Goal: Information Seeking & Learning: Learn about a topic

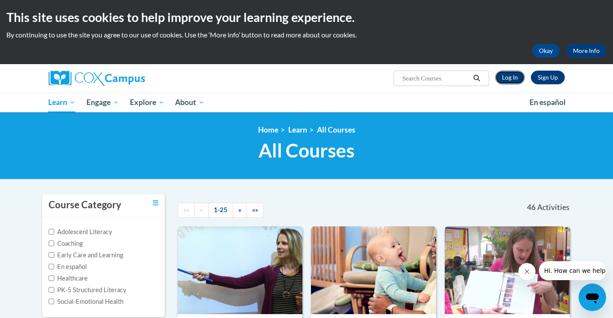
click at [505, 77] on link "Log In" at bounding box center [511, 78] width 30 height 14
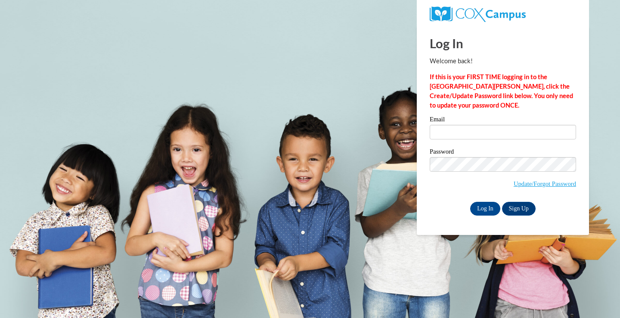
click at [483, 140] on div "Email" at bounding box center [503, 131] width 146 height 30
click at [480, 132] on input "Email" at bounding box center [503, 132] width 146 height 15
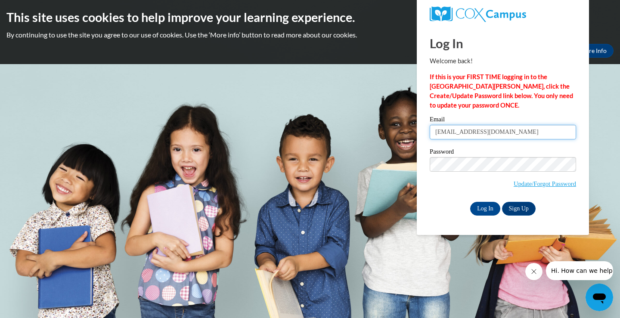
type input "edwardsm377@gmail.com"
click at [461, 180] on span "Update/Forgot Password" at bounding box center [503, 175] width 146 height 36
click at [490, 208] on input "Log In" at bounding box center [485, 209] width 30 height 14
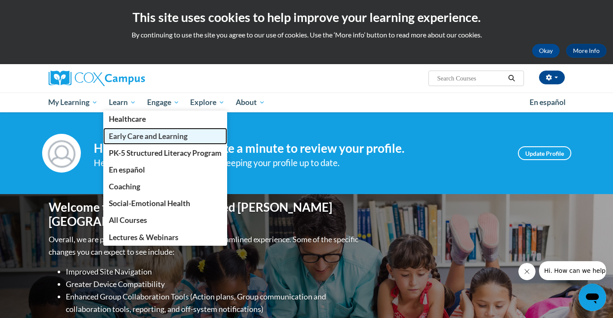
click at [152, 135] on span "Early Care and Learning" at bounding box center [148, 136] width 79 height 9
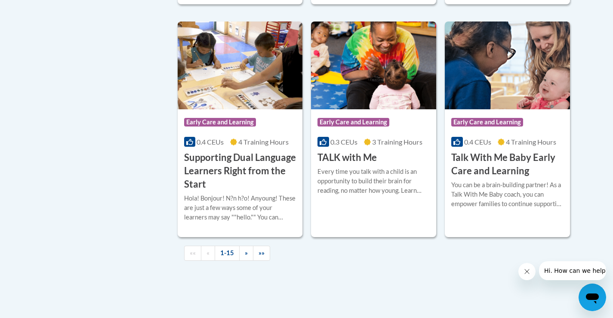
scroll to position [1249, 0]
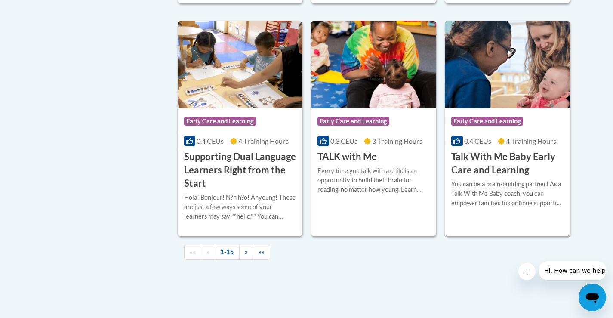
click at [520, 169] on h3 "Talk With Me Baby Early Care and Learning" at bounding box center [508, 163] width 112 height 27
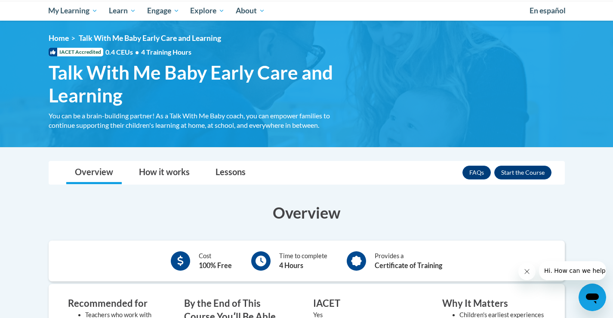
scroll to position [86, 0]
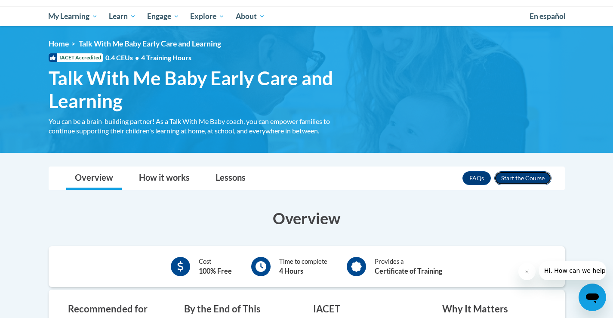
click at [529, 176] on button "Enroll" at bounding box center [523, 178] width 57 height 14
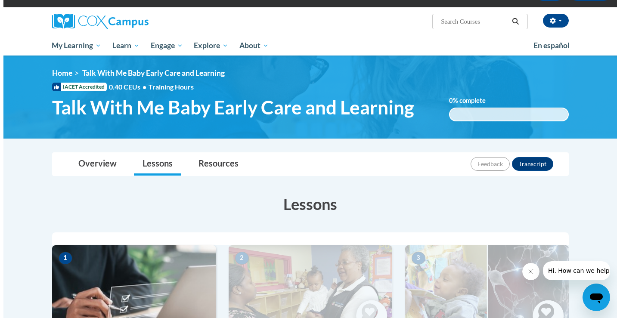
scroll to position [215, 0]
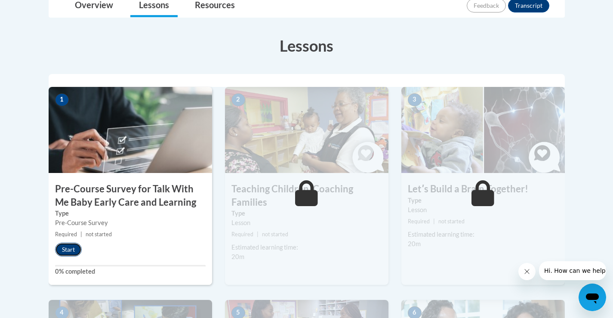
click at [67, 253] on button "Start" at bounding box center [68, 250] width 27 height 14
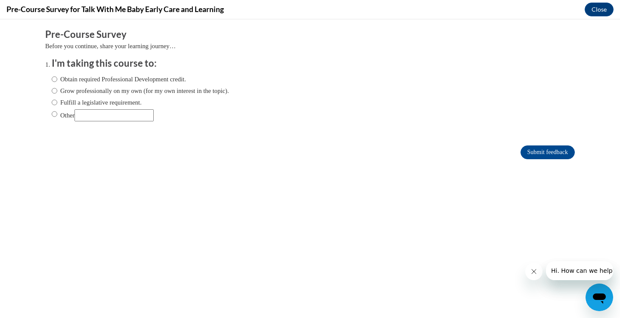
scroll to position [0, 0]
click at [52, 80] on input "Obtain required Professional Development credit." at bounding box center [55, 78] width 6 height 9
radio input "true"
click at [541, 150] on input "Submit feedback" at bounding box center [547, 153] width 54 height 14
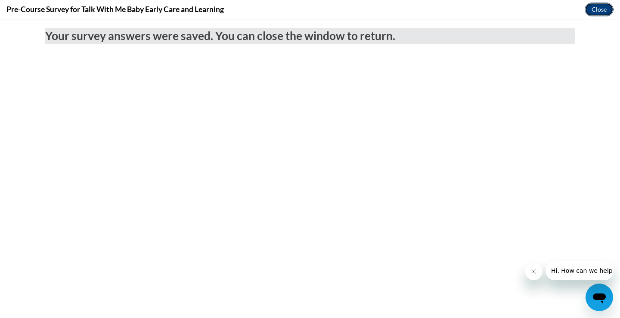
click at [610, 9] on button "Close" at bounding box center [599, 10] width 29 height 14
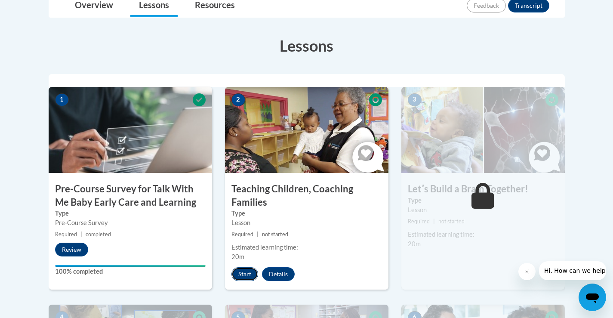
click at [237, 278] on button "Start" at bounding box center [245, 274] width 27 height 14
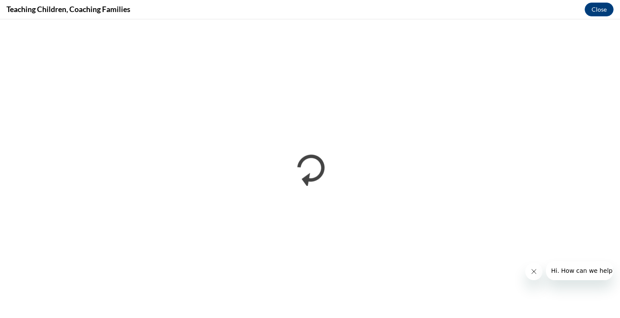
click at [533, 271] on icon "Close message from company" at bounding box center [533, 271] width 7 height 7
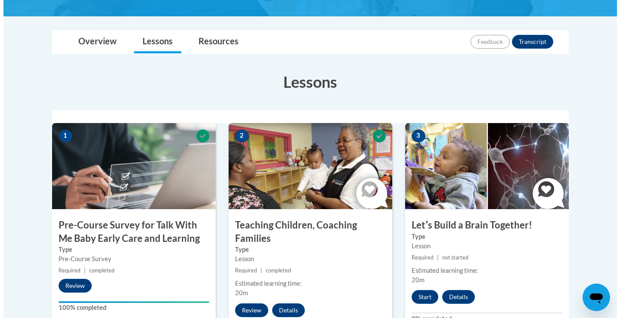
scroll to position [258, 0]
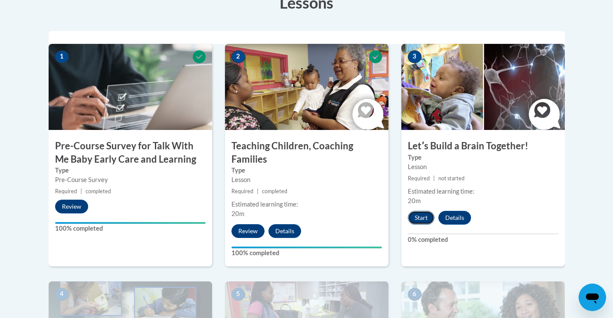
click at [418, 216] on button "Start" at bounding box center [421, 218] width 27 height 14
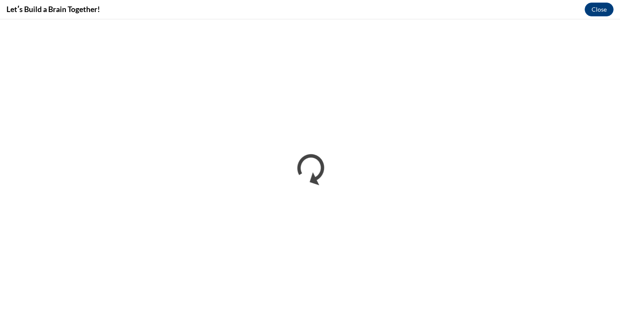
scroll to position [0, 0]
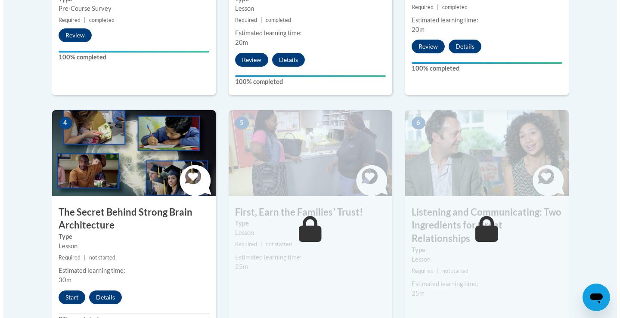
scroll to position [474, 0]
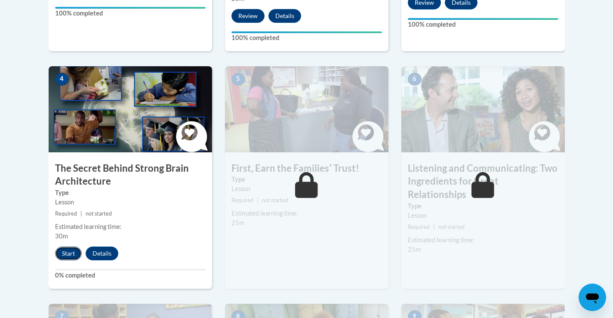
click at [63, 251] on button "Start" at bounding box center [68, 254] width 27 height 14
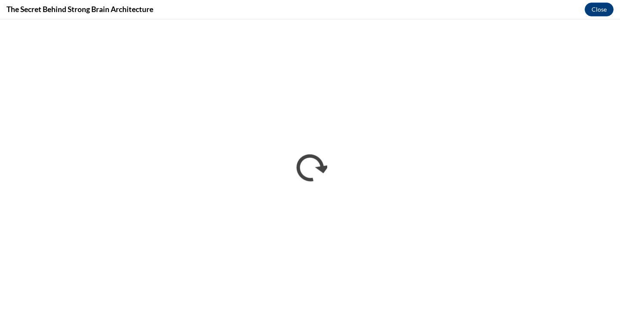
scroll to position [0, 0]
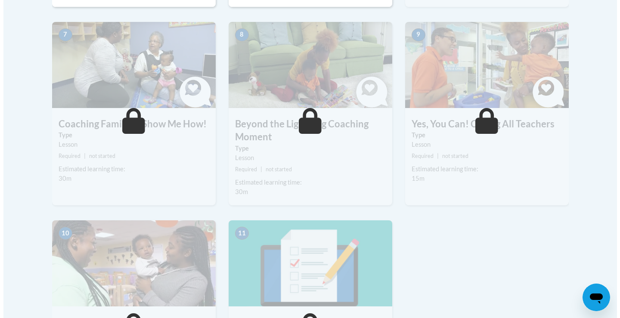
scroll to position [603, 0]
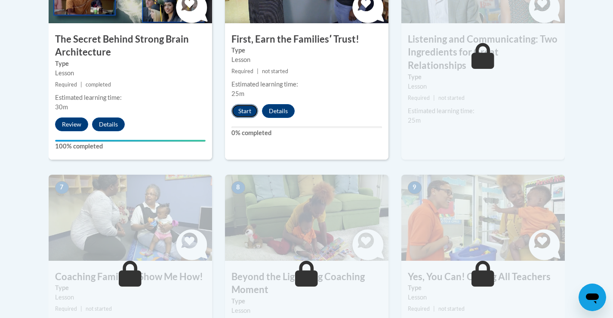
click at [255, 114] on button "Start" at bounding box center [245, 111] width 27 height 14
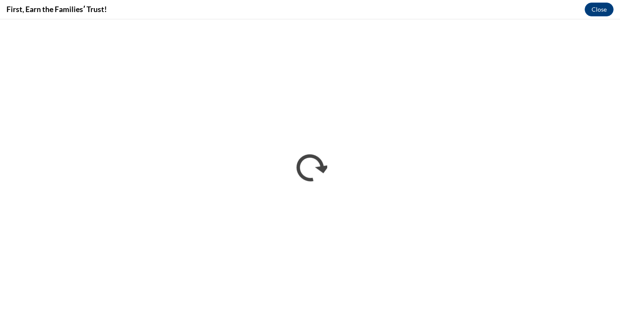
scroll to position [0, 0]
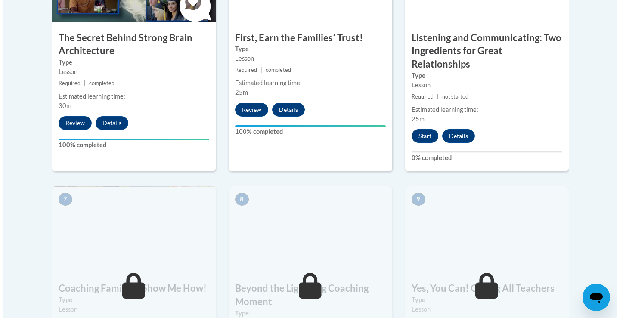
scroll to position [603, 0]
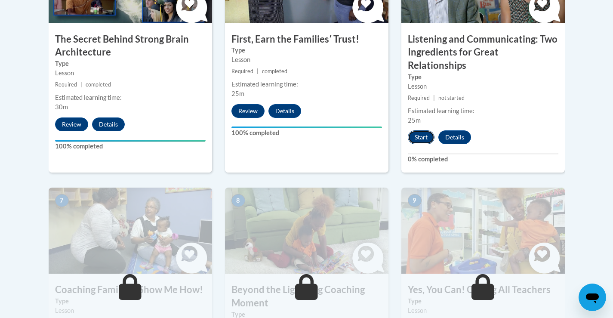
click at [420, 130] on button "Start" at bounding box center [421, 137] width 27 height 14
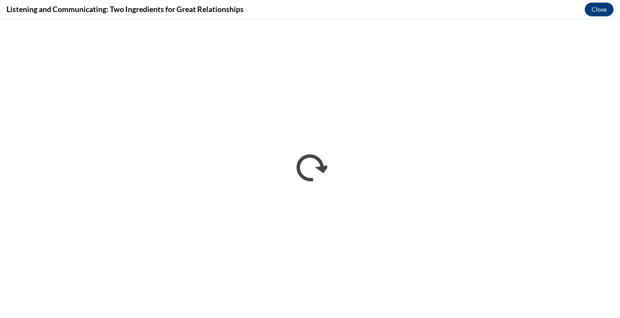
scroll to position [0, 0]
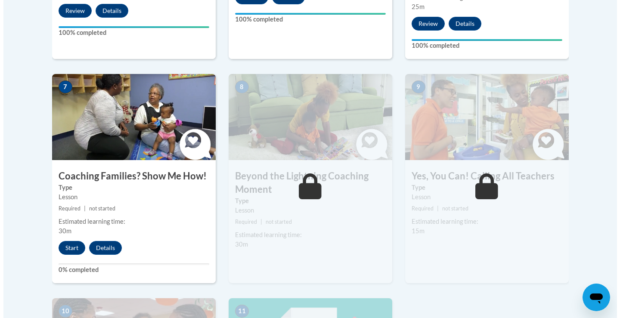
scroll to position [719, 0]
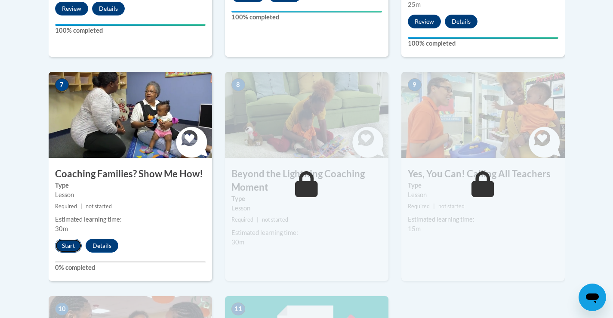
click at [72, 239] on button "Start" at bounding box center [68, 246] width 27 height 14
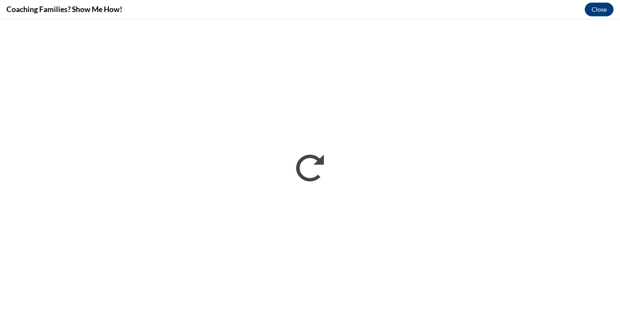
scroll to position [0, 0]
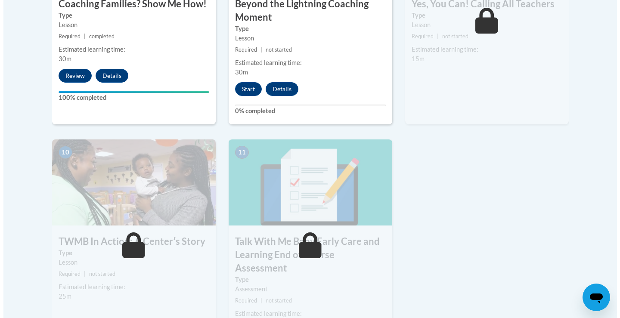
scroll to position [904, 0]
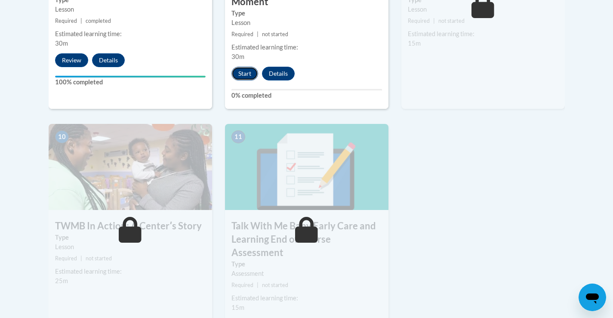
click at [239, 67] on button "Start" at bounding box center [245, 74] width 27 height 14
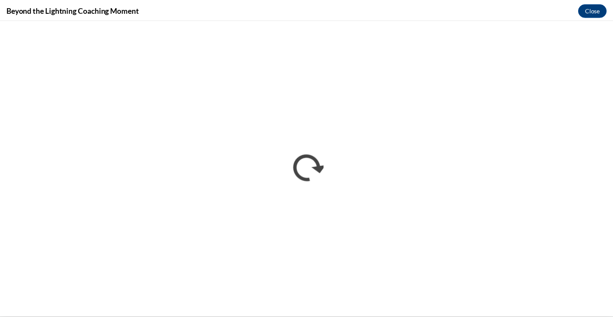
scroll to position [0, 0]
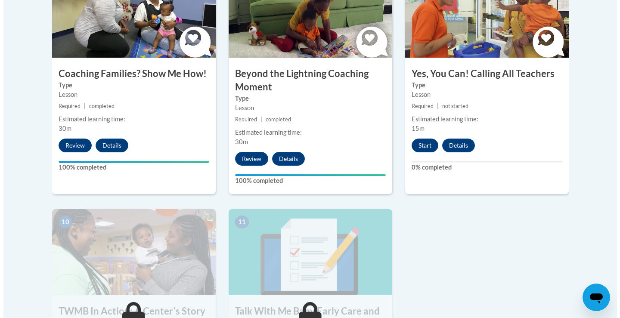
scroll to position [818, 0]
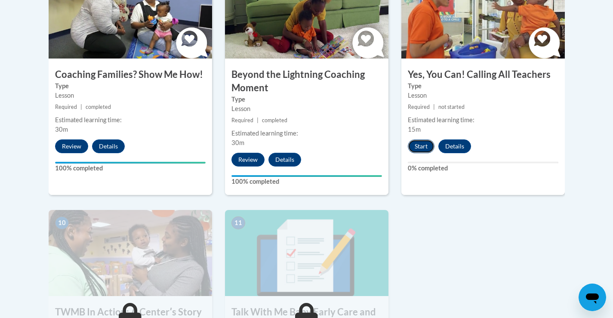
click at [423, 139] on button "Start" at bounding box center [421, 146] width 27 height 14
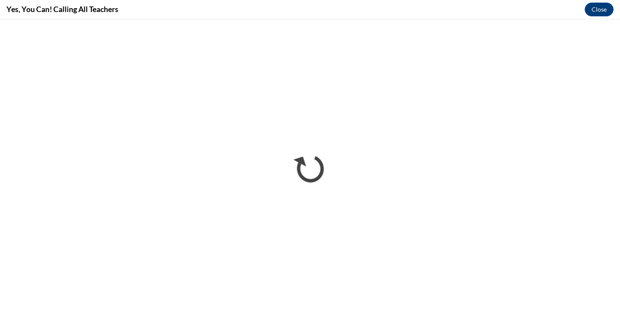
scroll to position [0, 0]
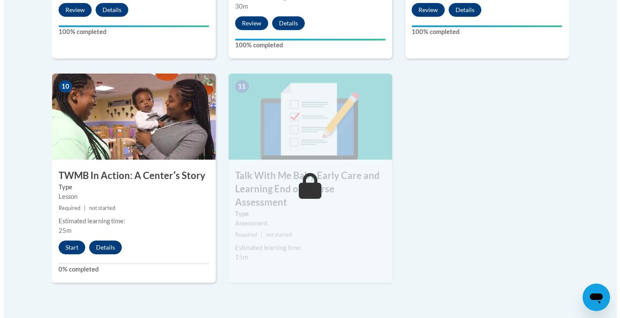
scroll to position [990, 0]
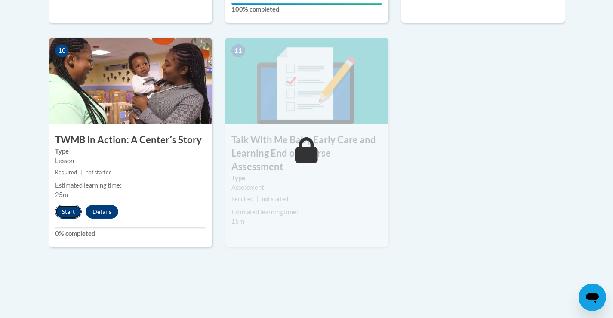
click at [66, 205] on button "Start" at bounding box center [68, 212] width 27 height 14
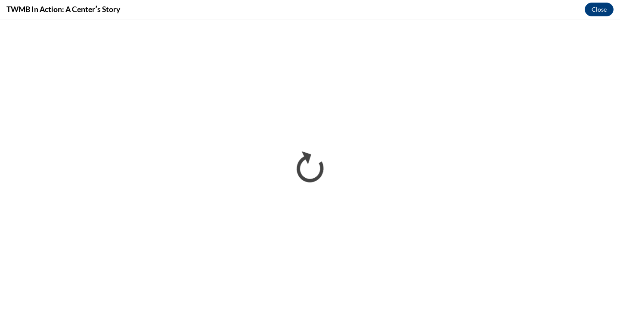
scroll to position [0, 0]
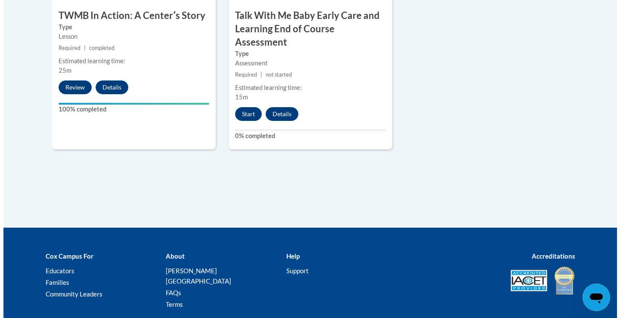
scroll to position [1119, 0]
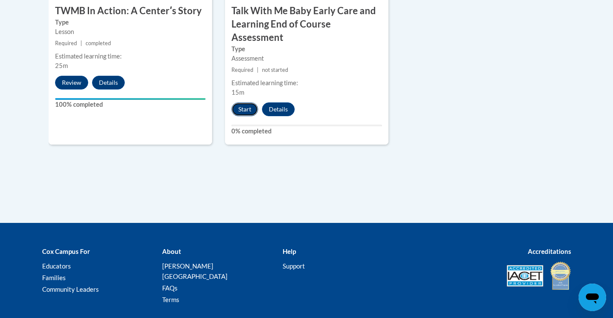
click at [244, 102] on button "Start" at bounding box center [245, 109] width 27 height 14
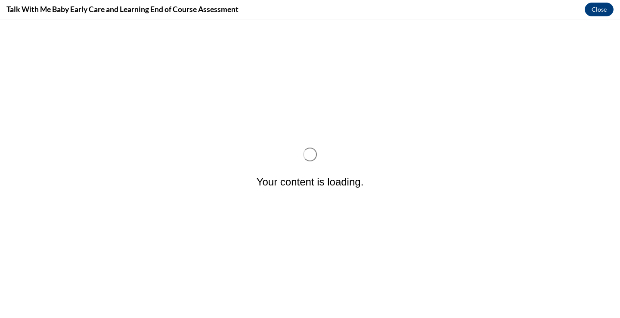
scroll to position [0, 0]
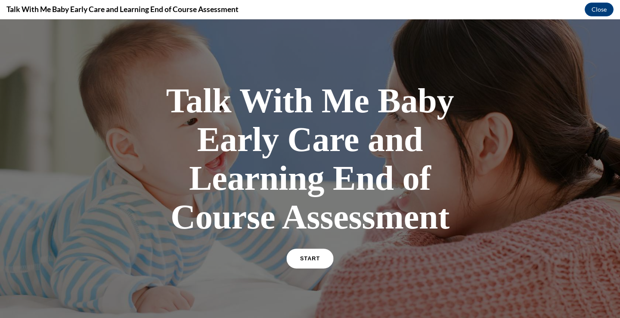
click at [313, 261] on span "START" at bounding box center [310, 259] width 20 height 6
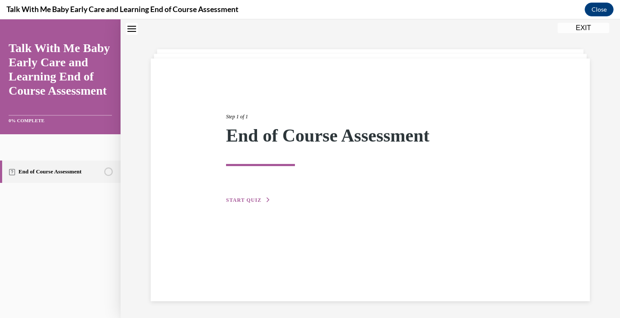
scroll to position [27, 0]
click at [253, 202] on span "START QUIZ" at bounding box center [243, 200] width 35 height 6
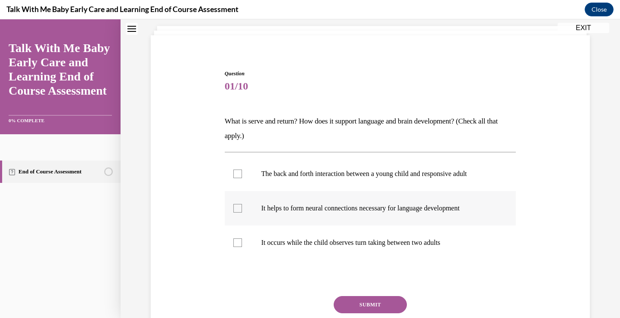
scroll to position [70, 0]
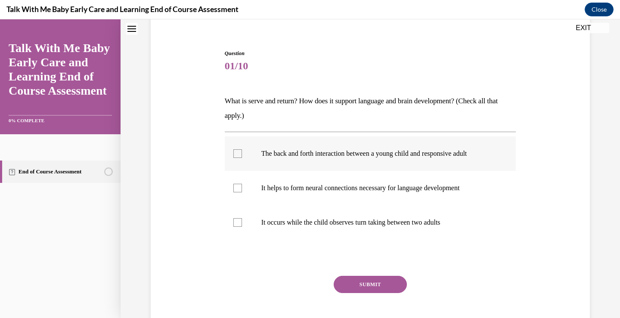
click at [234, 154] on div at bounding box center [237, 153] width 9 height 9
click at [234, 154] on input "The back and forth interaction between a young child and responsive adult" at bounding box center [237, 153] width 9 height 9
checkbox input "true"
click at [233, 191] on div at bounding box center [237, 188] width 9 height 9
click at [233, 191] on input "It helps to form neural connections necessary for language development" at bounding box center [237, 188] width 9 height 9
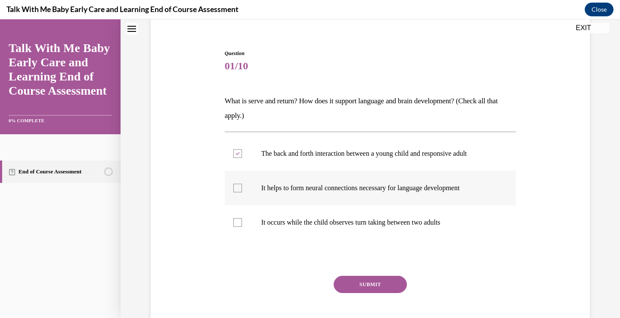
checkbox input "true"
click at [233, 227] on label "It occurs while the child observes turn taking between two adults" at bounding box center [370, 222] width 291 height 34
click at [233, 227] on input "It occurs while the child observes turn taking between two adults" at bounding box center [237, 222] width 9 height 9
checkbox input "true"
click at [366, 279] on button "SUBMIT" at bounding box center [370, 284] width 73 height 17
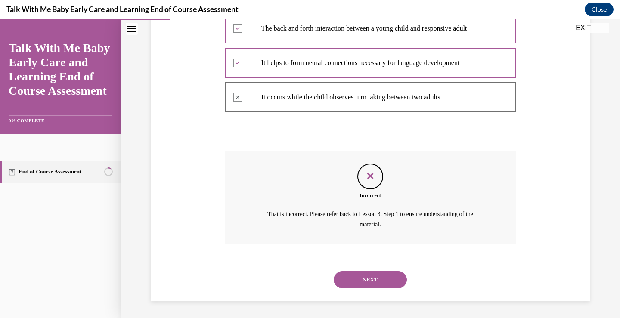
scroll to position [196, 0]
click at [362, 280] on button "NEXT" at bounding box center [370, 279] width 73 height 17
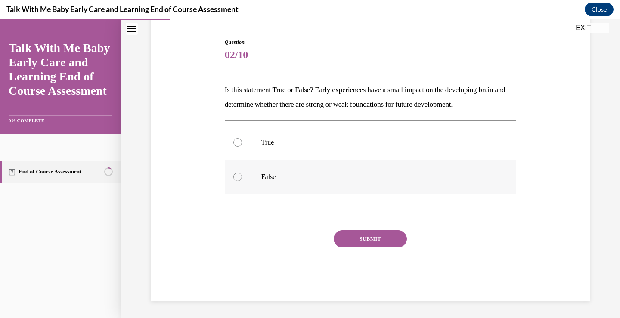
click at [229, 176] on label "False" at bounding box center [370, 177] width 291 height 34
click at [233, 176] on input "False" at bounding box center [237, 177] width 9 height 9
radio input "true"
click at [360, 238] on button "SUBMIT" at bounding box center [370, 238] width 73 height 17
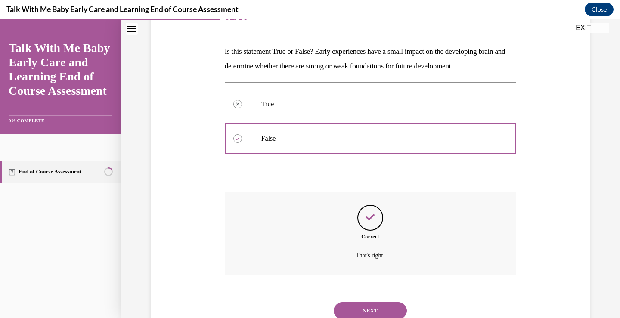
scroll to position [151, 0]
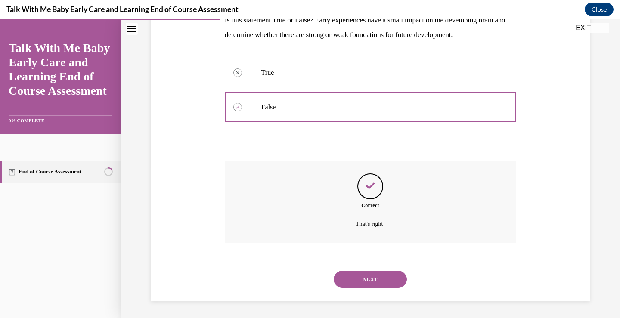
click at [379, 281] on button "NEXT" at bounding box center [370, 279] width 73 height 17
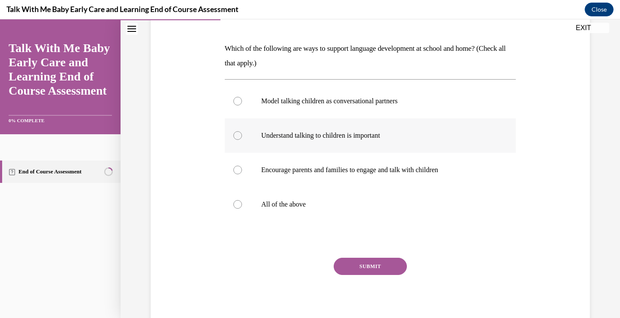
scroll to position [123, 0]
click at [261, 206] on p "All of the above" at bounding box center [377, 204] width 233 height 9
click at [242, 206] on input "All of the above" at bounding box center [237, 204] width 9 height 9
radio input "true"
click at [357, 266] on button "SUBMIT" at bounding box center [370, 265] width 73 height 17
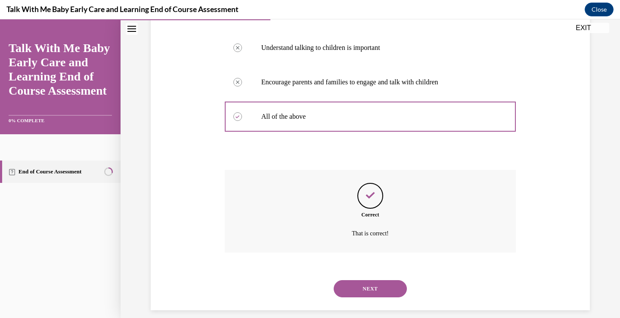
scroll to position [220, 0]
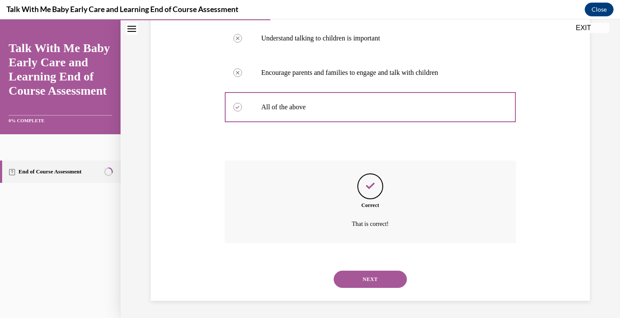
click at [372, 276] on button "NEXT" at bounding box center [370, 279] width 73 height 17
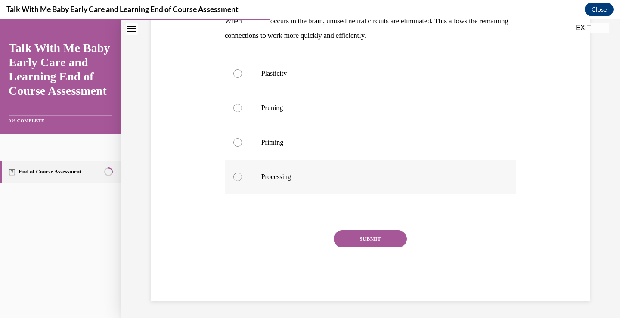
scroll to position [79, 0]
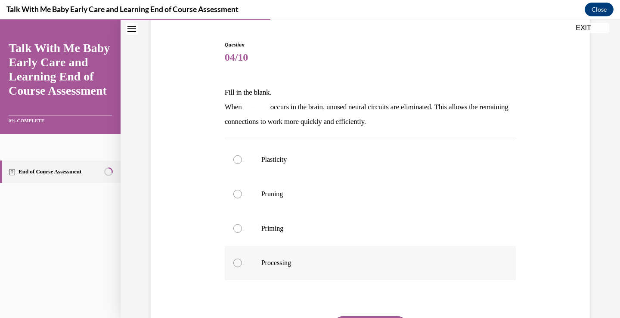
click at [265, 263] on p "Processing" at bounding box center [377, 263] width 233 height 9
click at [242, 263] on input "Processing" at bounding box center [237, 263] width 9 height 9
radio input "true"
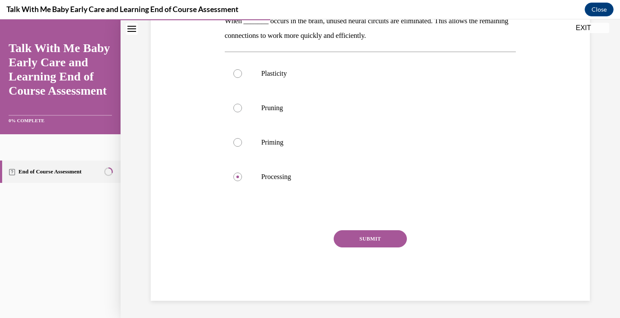
click at [353, 241] on button "SUBMIT" at bounding box center [370, 238] width 73 height 17
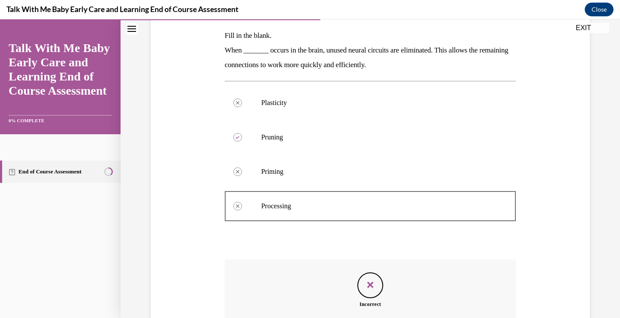
scroll to position [116, 0]
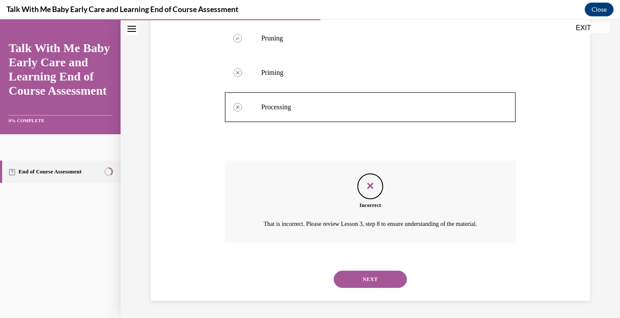
click at [361, 282] on button "NEXT" at bounding box center [370, 279] width 73 height 17
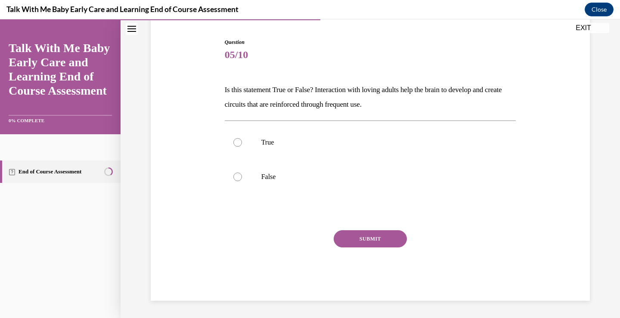
scroll to position [81, 0]
click at [233, 139] on div at bounding box center [237, 142] width 9 height 9
click at [233, 139] on input "True" at bounding box center [237, 142] width 9 height 9
radio input "true"
click at [347, 233] on button "SUBMIT" at bounding box center [370, 238] width 73 height 17
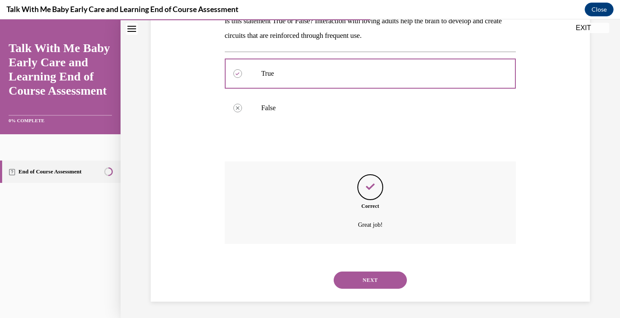
scroll to position [151, 0]
click at [380, 282] on button "NEXT" at bounding box center [370, 279] width 73 height 17
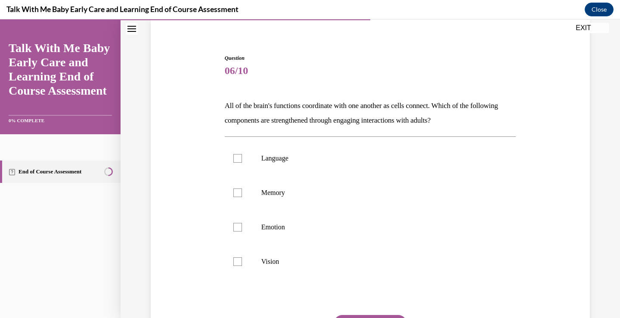
scroll to position [86, 0]
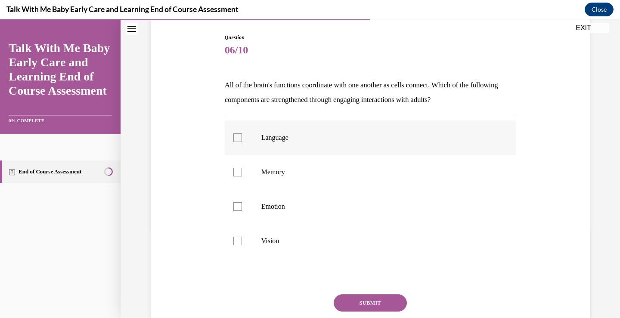
click at [256, 139] on label "Language" at bounding box center [370, 138] width 291 height 34
click at [242, 139] on input "Language" at bounding box center [237, 137] width 9 height 9
checkbox input "true"
click at [261, 173] on p "Memory" at bounding box center [377, 172] width 233 height 9
click at [242, 173] on input "Memory" at bounding box center [237, 172] width 9 height 9
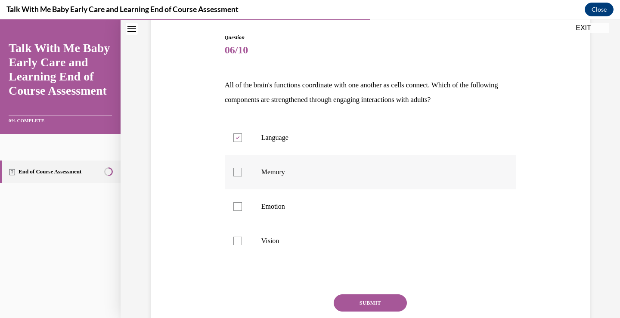
checkbox input "true"
click at [272, 208] on p "Emotion" at bounding box center [377, 206] width 233 height 9
click at [242, 208] on input "Emotion" at bounding box center [237, 206] width 9 height 9
checkbox input "true"
click at [274, 248] on label "Vision" at bounding box center [370, 241] width 291 height 34
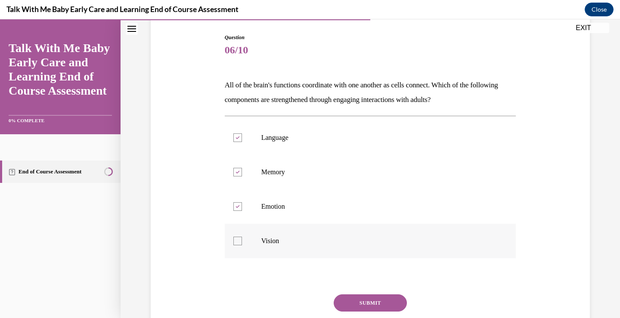
click at [242, 245] on input "Vision" at bounding box center [237, 241] width 9 height 9
checkbox input "true"
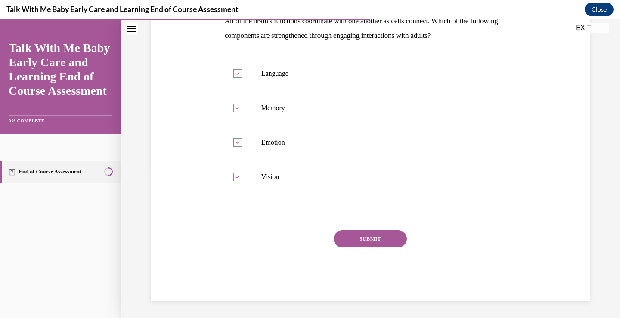
click at [372, 246] on button "SUBMIT" at bounding box center [370, 238] width 73 height 17
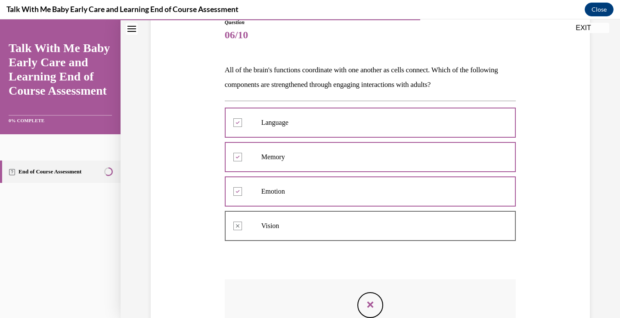
scroll to position [230, 0]
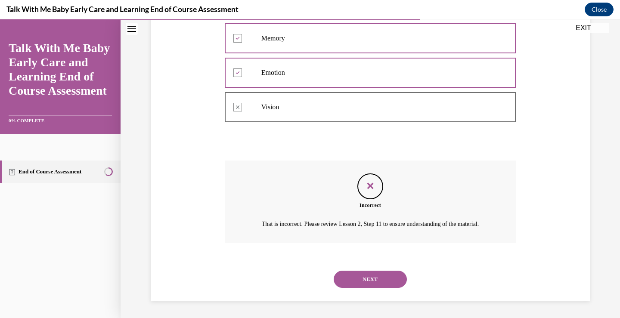
click at [373, 283] on button "NEXT" at bounding box center [370, 279] width 73 height 17
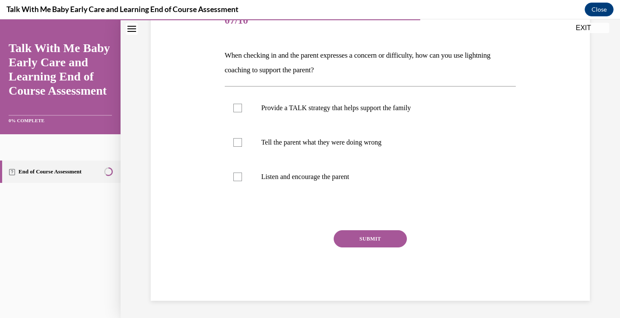
scroll to position [96, 0]
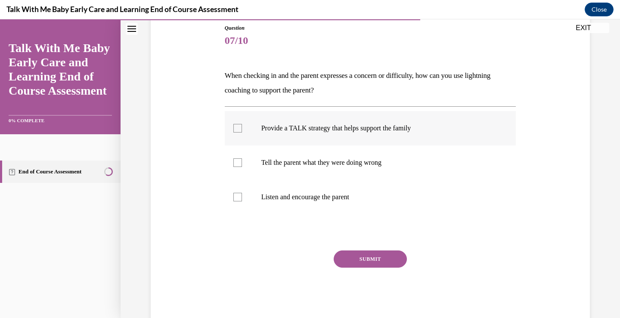
click at [235, 132] on div at bounding box center [237, 128] width 9 height 9
click at [235, 132] on input "Provide a TALK strategy that helps support the family" at bounding box center [237, 128] width 9 height 9
checkbox input "true"
click at [241, 160] on label "Tell the parent what they were doing wrong" at bounding box center [370, 163] width 291 height 34
click at [241, 160] on input "Tell the parent what they were doing wrong" at bounding box center [237, 162] width 9 height 9
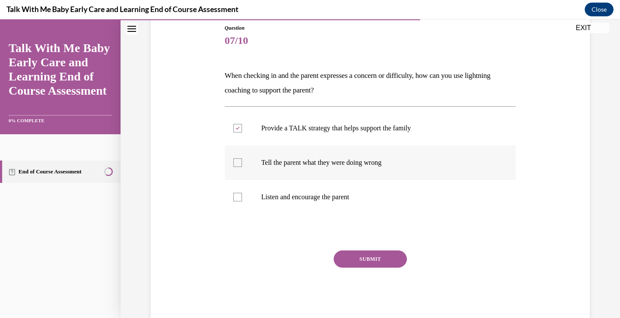
checkbox input "true"
click at [250, 189] on label "Listen and encourage the parent" at bounding box center [370, 197] width 291 height 34
click at [242, 193] on input "Listen and encourage the parent" at bounding box center [237, 197] width 9 height 9
checkbox input "true"
click at [273, 162] on p "Tell the parent what they were doing wrong" at bounding box center [377, 162] width 233 height 9
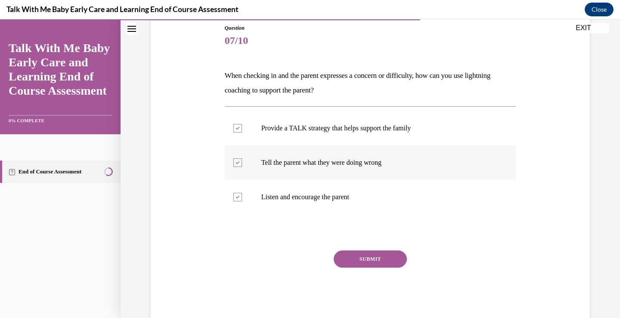
click at [242, 162] on input "Tell the parent what they were doing wrong" at bounding box center [237, 162] width 9 height 9
checkbox input "false"
click at [379, 254] on button "SUBMIT" at bounding box center [370, 259] width 73 height 17
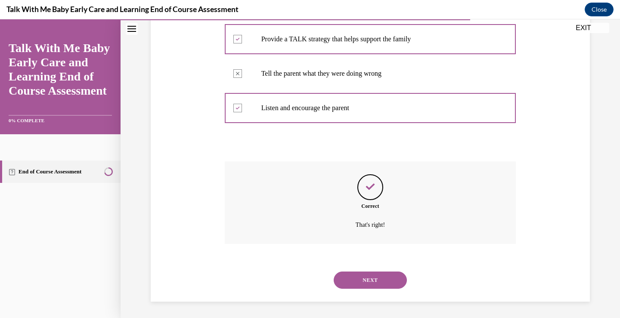
scroll to position [186, 0]
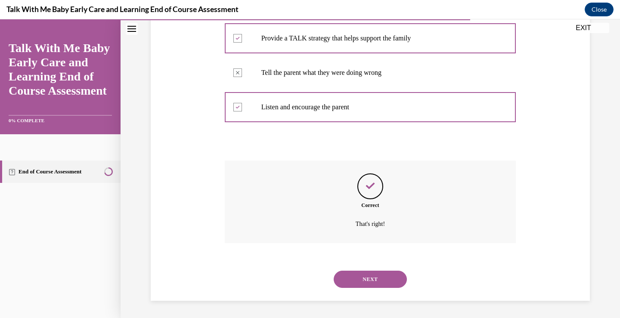
click at [388, 271] on button "NEXT" at bounding box center [370, 279] width 73 height 17
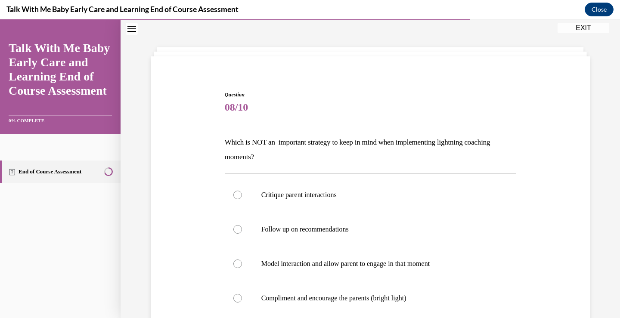
scroll to position [86, 0]
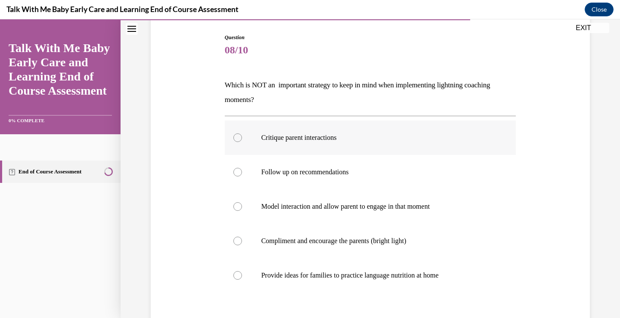
click at [299, 142] on label "Critique parent interactions" at bounding box center [370, 138] width 291 height 34
click at [242, 142] on input "Critique parent interactions" at bounding box center [237, 137] width 9 height 9
radio input "true"
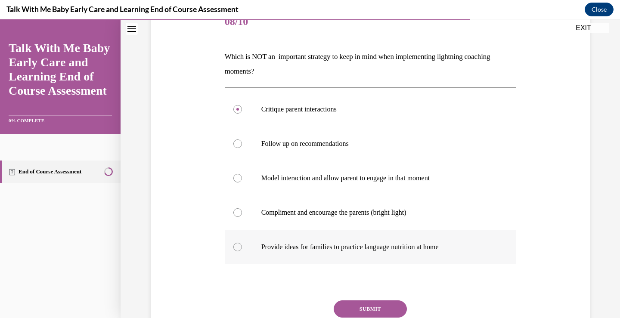
scroll to position [185, 0]
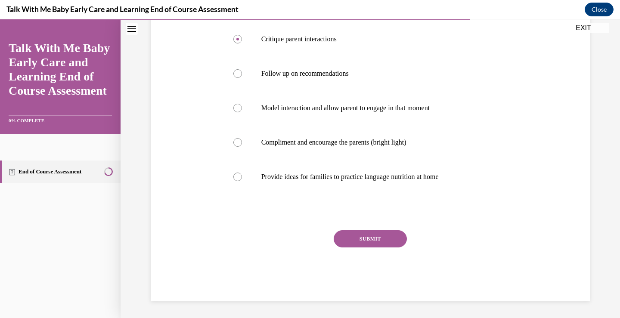
click at [386, 242] on button "SUBMIT" at bounding box center [370, 238] width 73 height 17
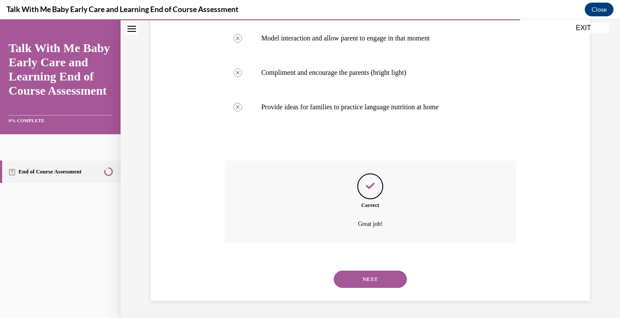
click at [385, 277] on button "NEXT" at bounding box center [370, 279] width 73 height 17
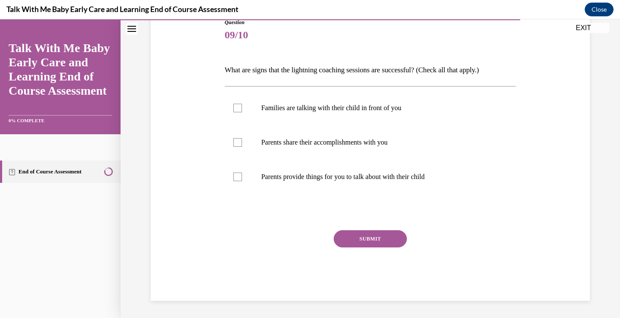
scroll to position [96, 0]
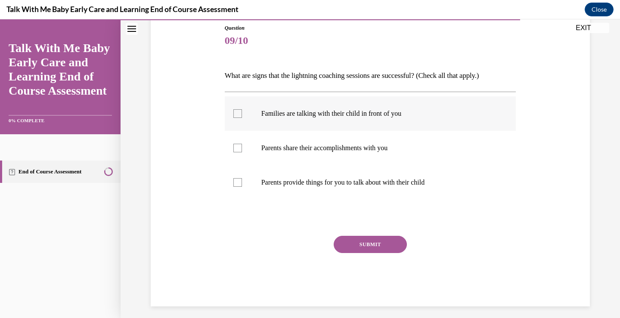
click at [334, 114] on p "Families are talking with their child in front of you" at bounding box center [377, 113] width 233 height 9
click at [242, 114] on input "Families are talking with their child in front of you" at bounding box center [237, 113] width 9 height 9
checkbox input "true"
click at [328, 150] on p "Parents share their accomplishments with you" at bounding box center [377, 148] width 233 height 9
click at [242, 150] on input "Parents share their accomplishments with you" at bounding box center [237, 148] width 9 height 9
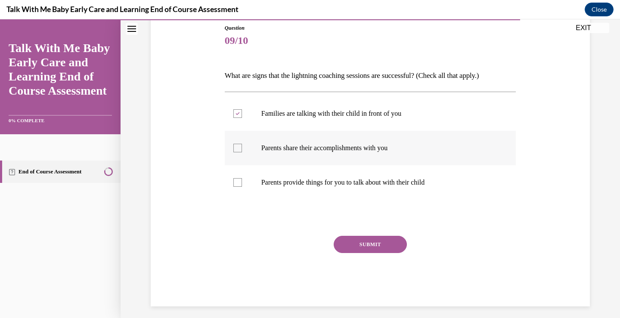
checkbox input "true"
click at [340, 185] on p "Parents provide things for you to talk about with their child" at bounding box center [377, 182] width 233 height 9
click at [242, 185] on input "Parents provide things for you to talk about with their child" at bounding box center [237, 182] width 9 height 9
checkbox input "true"
click at [378, 246] on button "SUBMIT" at bounding box center [370, 244] width 73 height 17
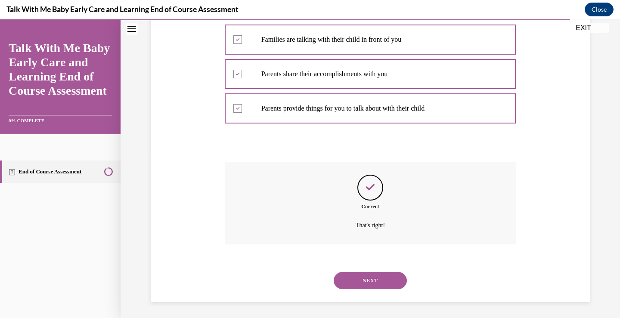
scroll to position [171, 0]
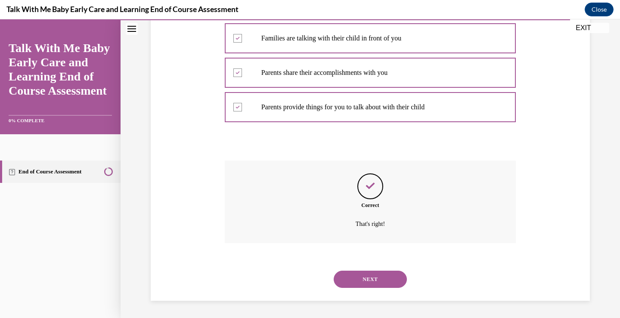
click at [375, 279] on button "NEXT" at bounding box center [370, 279] width 73 height 17
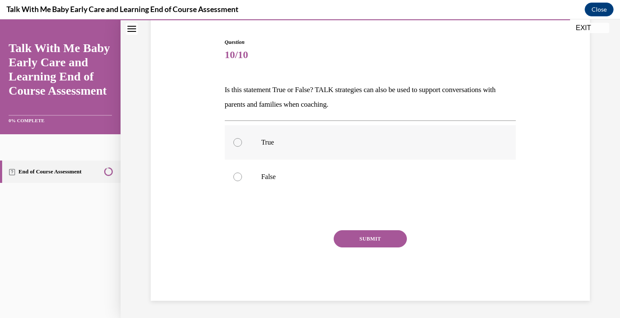
click at [256, 143] on label "True" at bounding box center [370, 142] width 291 height 34
click at [242, 143] on input "True" at bounding box center [237, 142] width 9 height 9
radio input "true"
click at [362, 238] on button "SUBMIT" at bounding box center [370, 238] width 73 height 17
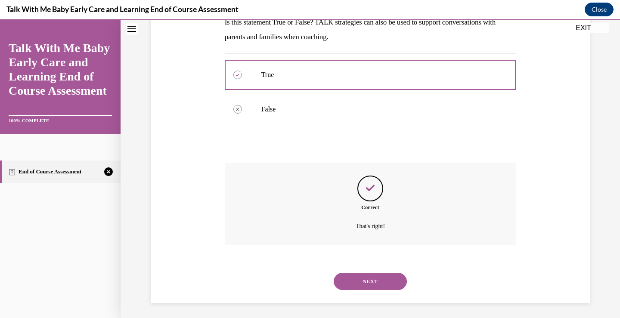
scroll to position [151, 0]
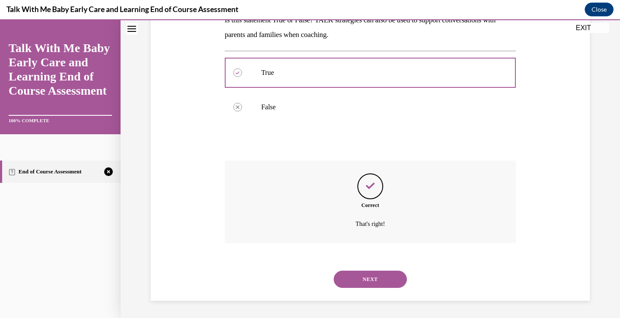
click at [380, 284] on button "NEXT" at bounding box center [370, 279] width 73 height 17
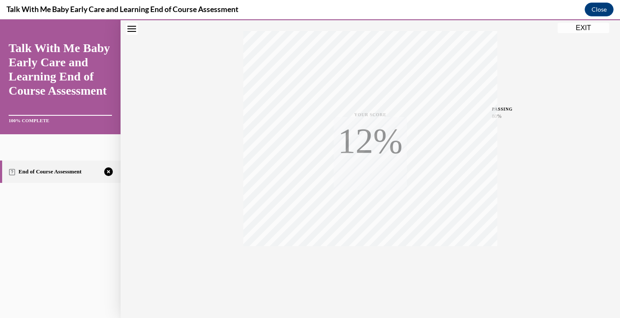
scroll to position [143, 0]
click at [368, 263] on icon "button" at bounding box center [370, 265] width 31 height 9
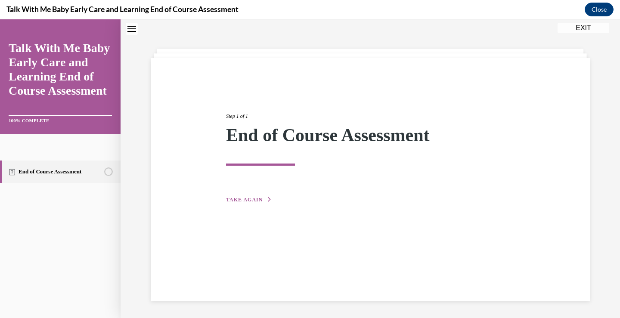
click at [259, 201] on button "TAKE AGAIN" at bounding box center [249, 200] width 46 height 8
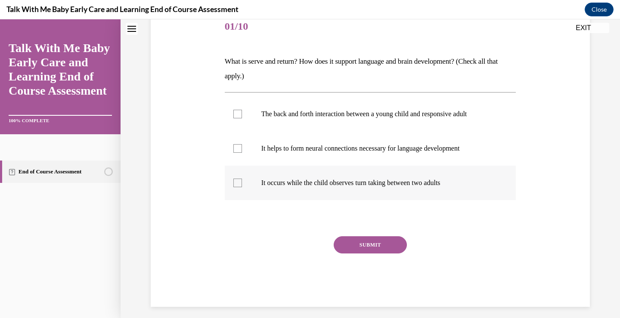
scroll to position [113, 0]
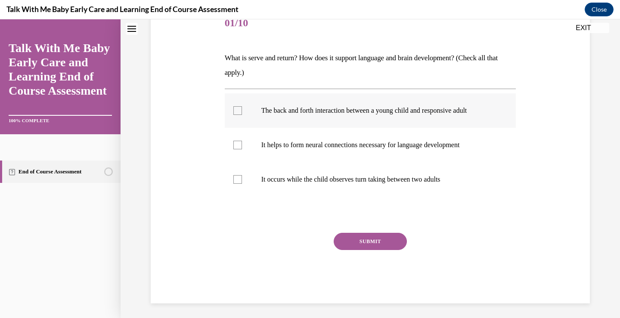
click at [315, 113] on p "The back and forth interaction between a young child and responsive adult" at bounding box center [377, 110] width 233 height 9
click at [242, 113] on input "The back and forth interaction between a young child and responsive adult" at bounding box center [237, 110] width 9 height 9
checkbox input "true"
click at [346, 142] on p "It helps to form neural connections necessary for language development" at bounding box center [377, 145] width 233 height 9
click at [242, 142] on input "It helps to form neural connections necessary for language development" at bounding box center [237, 145] width 9 height 9
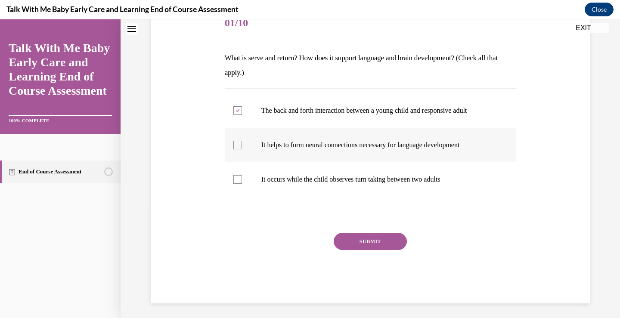
checkbox input "true"
click at [354, 178] on p "It occurs while the child observes turn taking between two adults" at bounding box center [377, 179] width 233 height 9
click at [242, 178] on input "It occurs while the child observes turn taking between two adults" at bounding box center [237, 179] width 9 height 9
checkbox input "true"
click at [383, 248] on button "SUBMIT" at bounding box center [370, 241] width 73 height 17
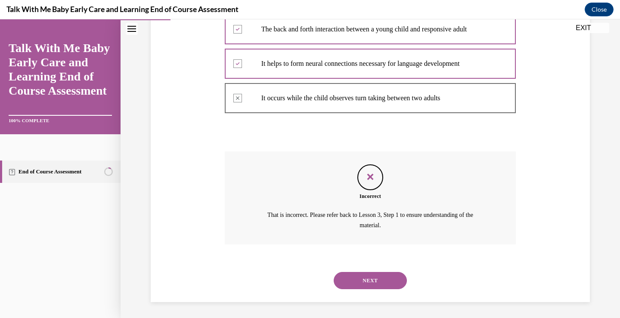
scroll to position [196, 0]
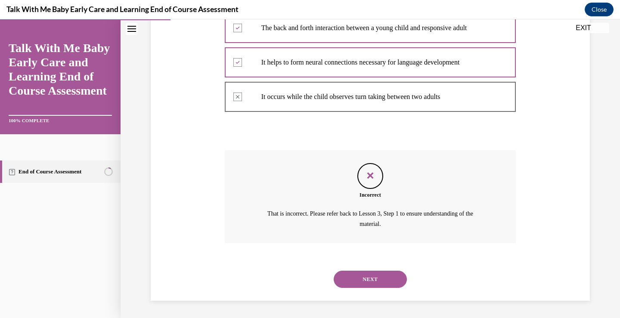
click at [387, 276] on button "NEXT" at bounding box center [370, 279] width 73 height 17
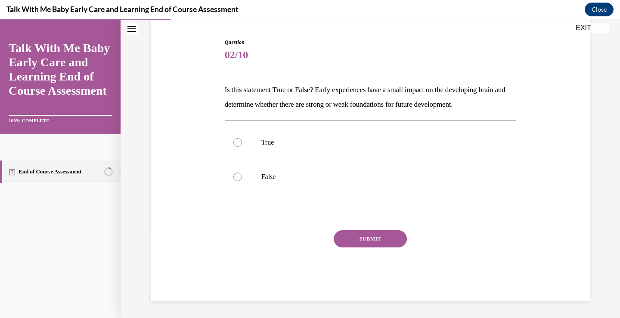
scroll to position [81, 0]
click at [233, 178] on div at bounding box center [237, 177] width 9 height 9
click at [233, 178] on input "False" at bounding box center [237, 177] width 9 height 9
radio input "true"
click at [343, 239] on button "SUBMIT" at bounding box center [370, 238] width 73 height 17
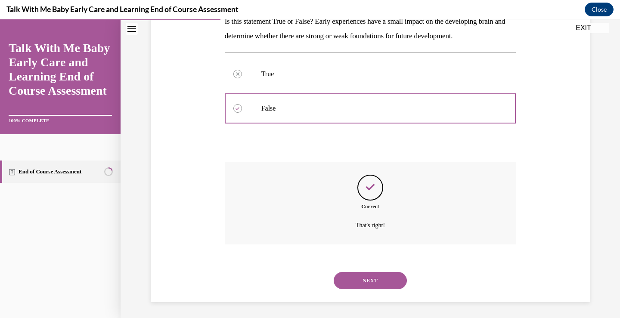
scroll to position [151, 0]
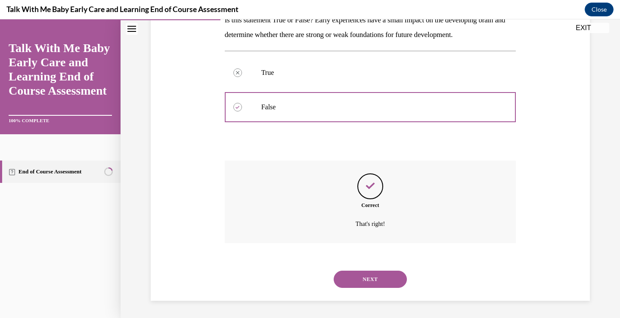
click at [360, 290] on div "NEXT" at bounding box center [370, 279] width 291 height 34
click at [360, 278] on button "NEXT" at bounding box center [370, 279] width 73 height 17
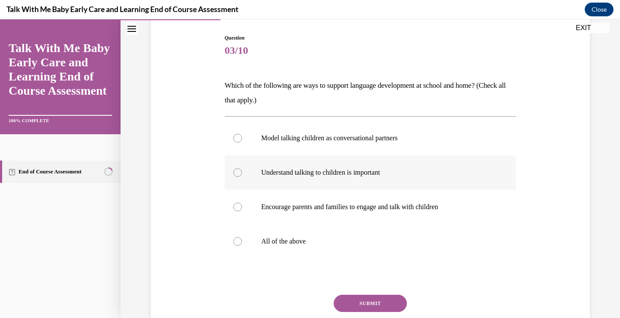
scroll to position [86, 0]
click at [234, 240] on div at bounding box center [237, 241] width 9 height 9
click at [234, 240] on input "All of the above" at bounding box center [237, 241] width 9 height 9
radio input "true"
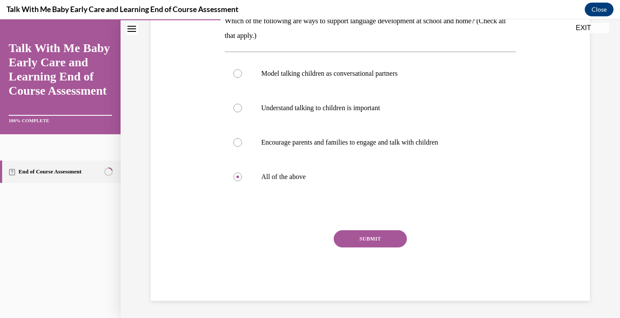
click at [369, 236] on button "SUBMIT" at bounding box center [370, 238] width 73 height 17
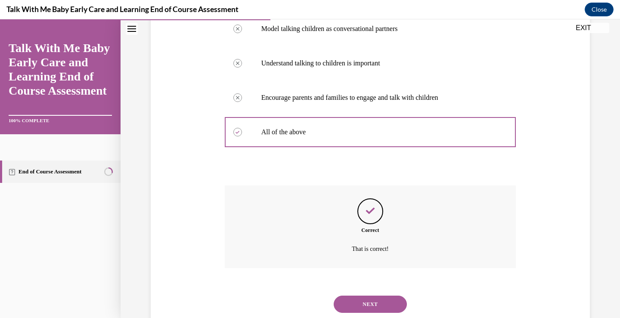
scroll to position [220, 0]
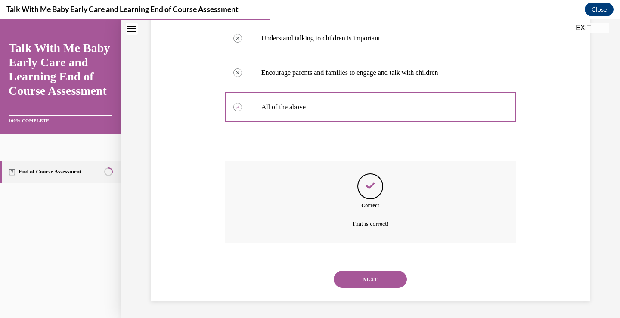
click at [374, 280] on button "NEXT" at bounding box center [370, 279] width 73 height 17
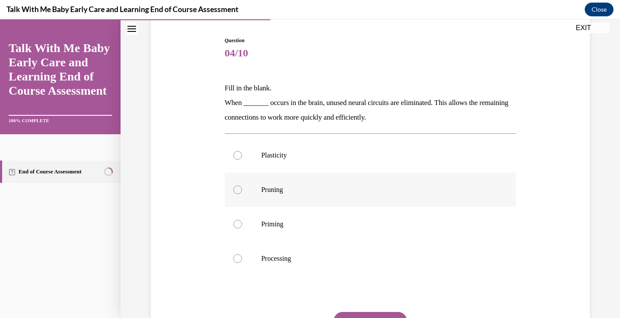
scroll to position [86, 0]
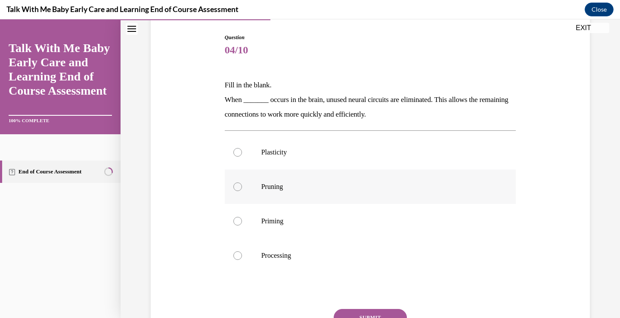
click at [235, 189] on div at bounding box center [237, 187] width 9 height 9
click at [235, 189] on input "Pruning" at bounding box center [237, 187] width 9 height 9
radio input "true"
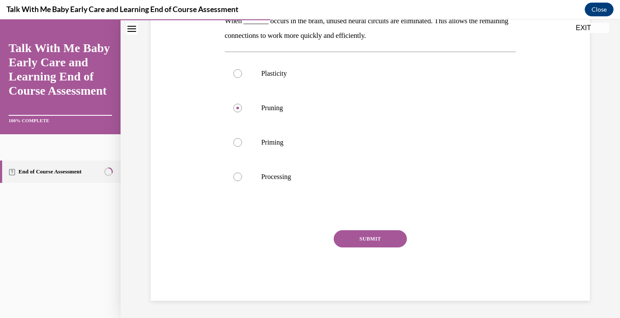
click at [364, 235] on button "SUBMIT" at bounding box center [370, 238] width 73 height 17
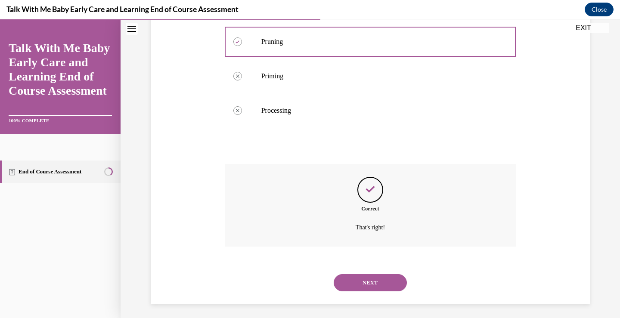
scroll to position [235, 0]
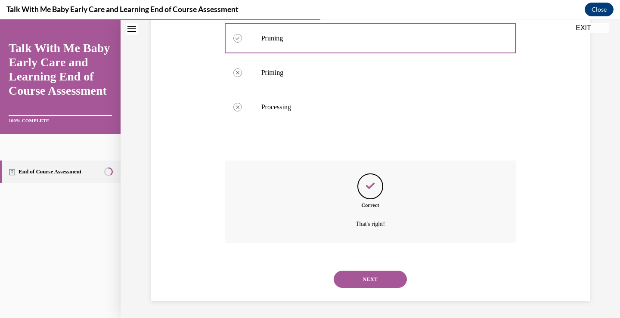
click at [374, 283] on button "NEXT" at bounding box center [370, 279] width 73 height 17
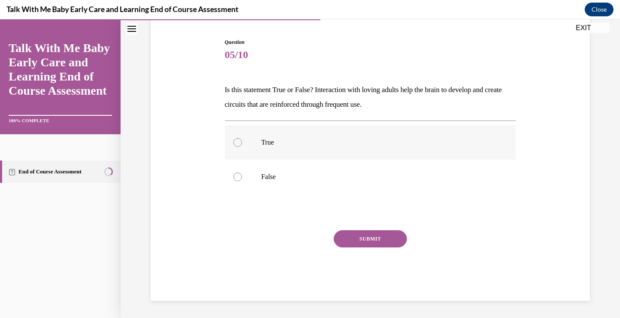
click at [233, 141] on div at bounding box center [237, 142] width 9 height 9
click at [233, 141] on input "True" at bounding box center [237, 142] width 9 height 9
radio input "true"
click at [373, 243] on button "SUBMIT" at bounding box center [370, 238] width 73 height 17
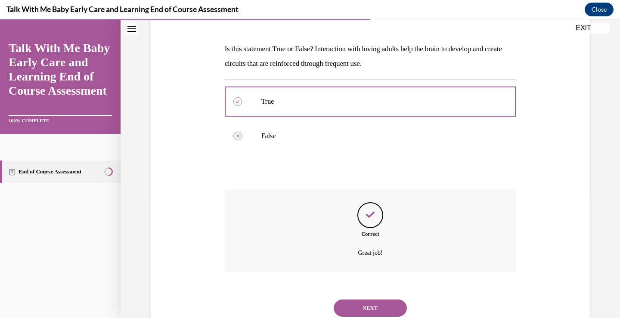
scroll to position [151, 0]
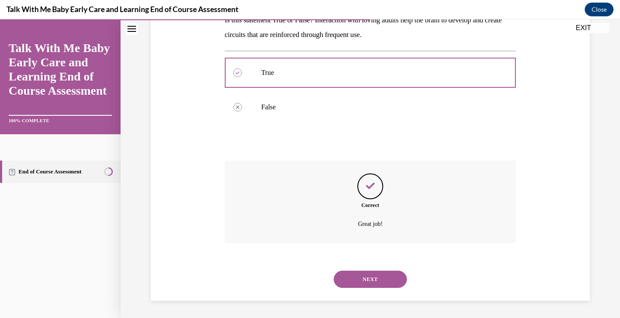
click at [384, 277] on button "NEXT" at bounding box center [370, 279] width 73 height 17
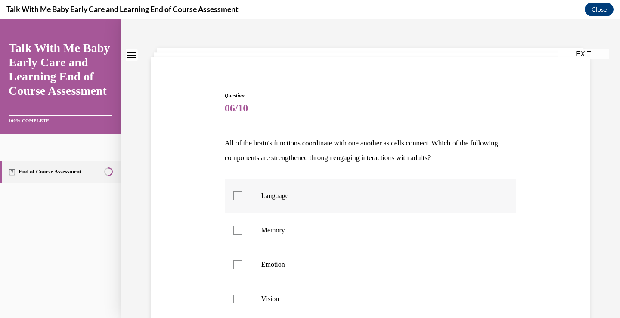
scroll to position [43, 0]
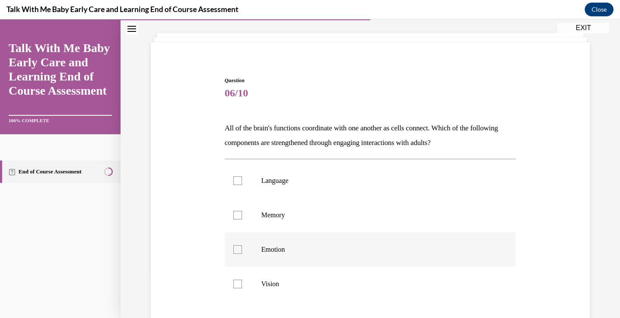
click at [275, 248] on p "Emotion" at bounding box center [377, 249] width 233 height 9
click at [242, 248] on input "Emotion" at bounding box center [237, 249] width 9 height 9
checkbox input "true"
click at [270, 207] on label "Memory" at bounding box center [370, 215] width 291 height 34
click at [242, 211] on input "Memory" at bounding box center [237, 215] width 9 height 9
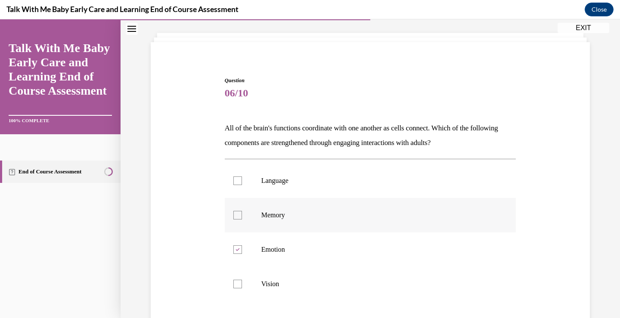
checkbox input "true"
click at [274, 182] on p "Language" at bounding box center [377, 181] width 233 height 9
click at [242, 182] on input "Language" at bounding box center [237, 181] width 9 height 9
checkbox input "true"
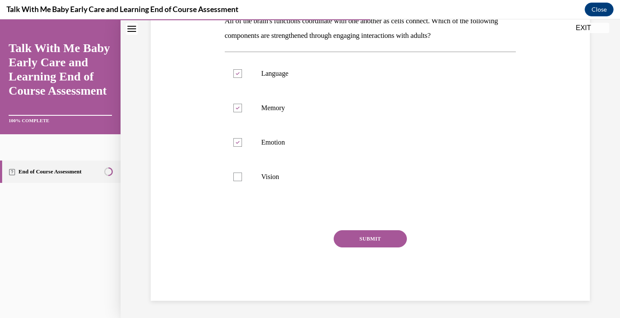
click at [358, 239] on button "SUBMIT" at bounding box center [370, 238] width 73 height 17
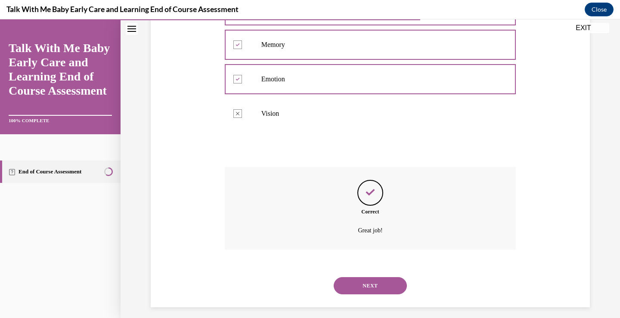
scroll to position [220, 0]
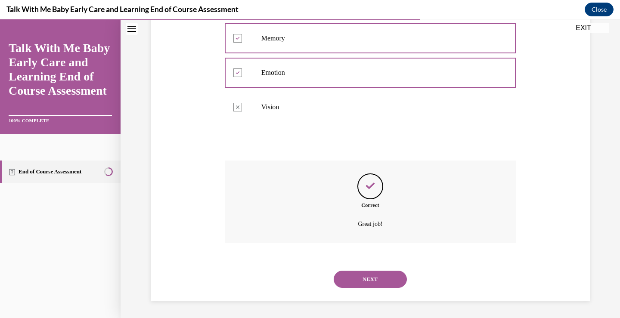
click at [377, 284] on button "NEXT" at bounding box center [370, 279] width 73 height 17
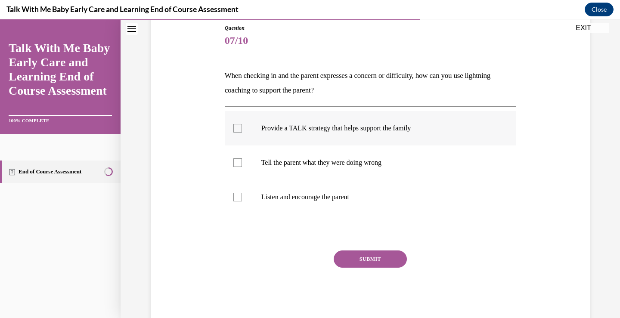
click at [274, 130] on p "Provide a TALK strategy that helps support the family" at bounding box center [377, 128] width 233 height 9
click at [242, 130] on input "Provide a TALK strategy that helps support the family" at bounding box center [237, 128] width 9 height 9
click at [295, 129] on p "Provide a TALK strategy that helps support the family" at bounding box center [377, 128] width 233 height 9
click at [242, 129] on input "Provide a TALK strategy that helps support the family" at bounding box center [237, 128] width 9 height 9
checkbox input "false"
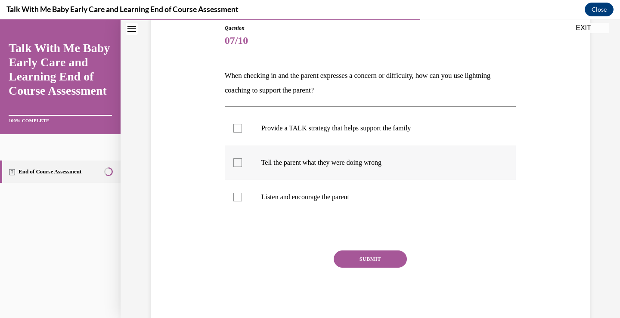
click at [297, 164] on p "Tell the parent what they were doing wrong" at bounding box center [377, 162] width 233 height 9
click at [242, 164] on input "Tell the parent what they were doing wrong" at bounding box center [237, 162] width 9 height 9
checkbox input "true"
click at [360, 267] on button "SUBMIT" at bounding box center [370, 259] width 73 height 17
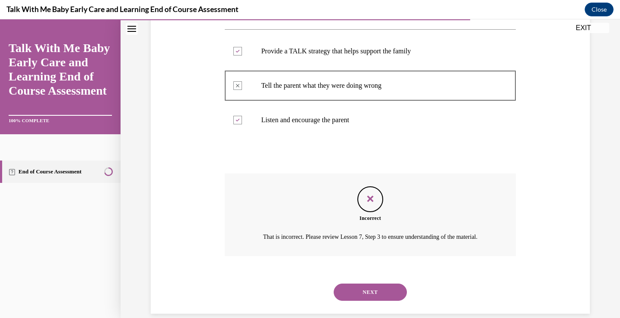
scroll to position [196, 0]
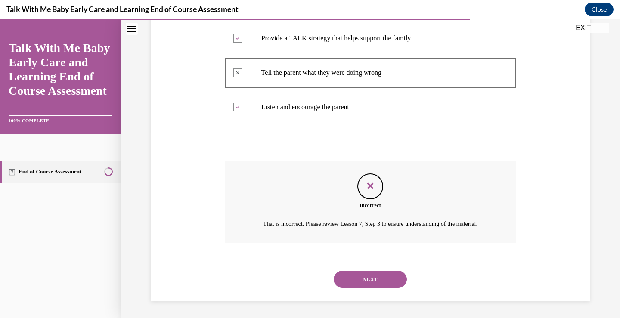
click at [376, 276] on button "NEXT" at bounding box center [370, 279] width 73 height 17
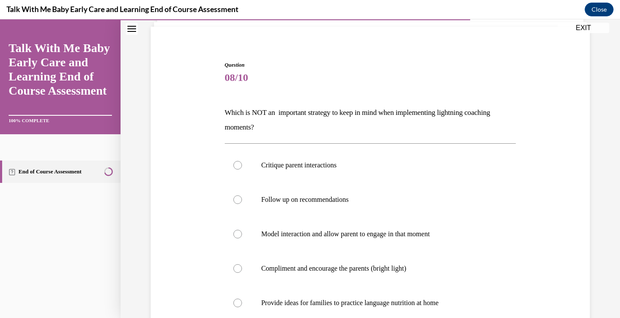
scroll to position [86, 0]
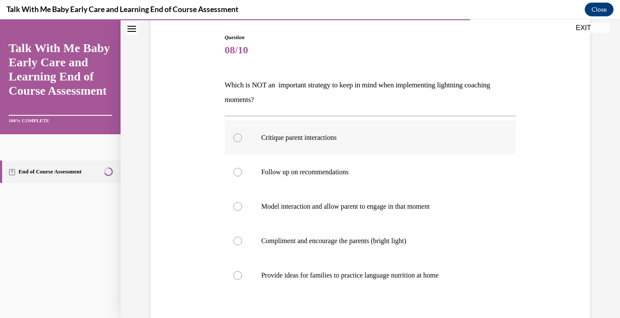
click at [318, 139] on p "Critique parent interactions" at bounding box center [377, 137] width 233 height 9
click at [242, 139] on input "Critique parent interactions" at bounding box center [237, 137] width 9 height 9
radio input "true"
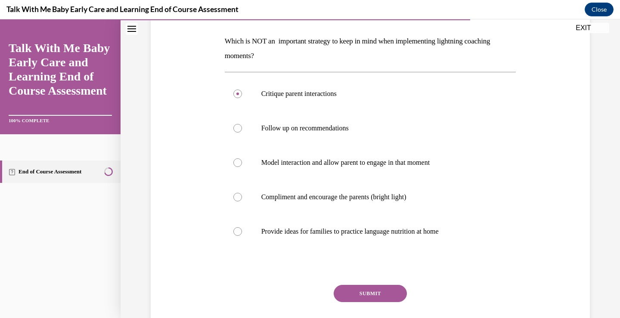
scroll to position [185, 0]
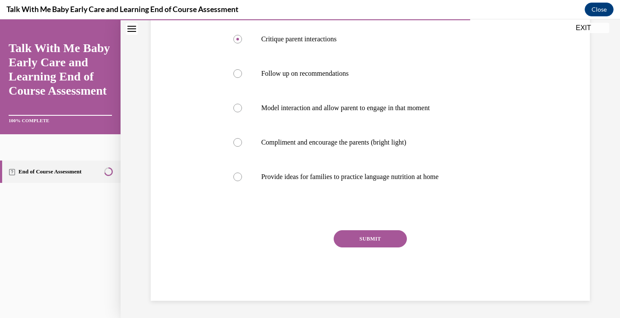
click at [372, 239] on button "SUBMIT" at bounding box center [370, 238] width 73 height 17
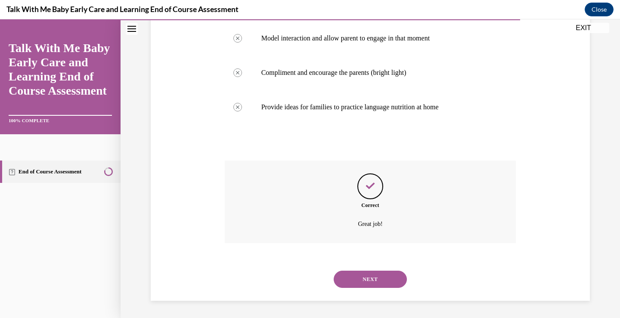
click at [368, 279] on button "NEXT" at bounding box center [370, 279] width 73 height 17
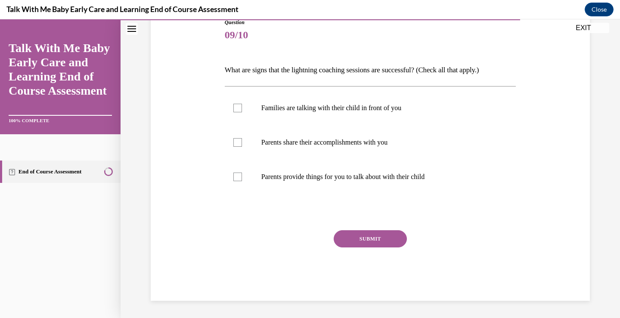
scroll to position [96, 0]
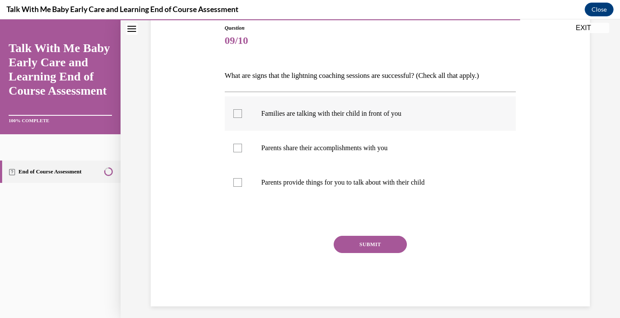
click at [326, 114] on p "Families are talking with their child in front of you" at bounding box center [377, 113] width 233 height 9
click at [242, 114] on input "Families are talking with their child in front of you" at bounding box center [237, 113] width 9 height 9
checkbox input "true"
click at [335, 155] on label "Parents share their accomplishments with you" at bounding box center [370, 148] width 291 height 34
click at [242, 152] on input "Parents share their accomplishments with you" at bounding box center [237, 148] width 9 height 9
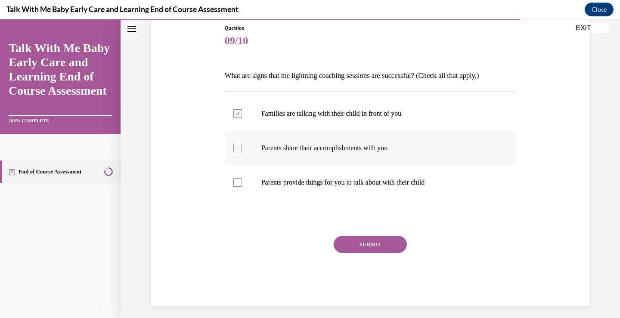
checkbox input "true"
click at [341, 188] on label "Parents provide things for you to talk about with their child" at bounding box center [370, 182] width 291 height 34
click at [242, 187] on input "Parents provide things for you to talk about with their child" at bounding box center [237, 182] width 9 height 9
checkbox input "true"
click at [366, 251] on button "SUBMIT" at bounding box center [370, 244] width 73 height 17
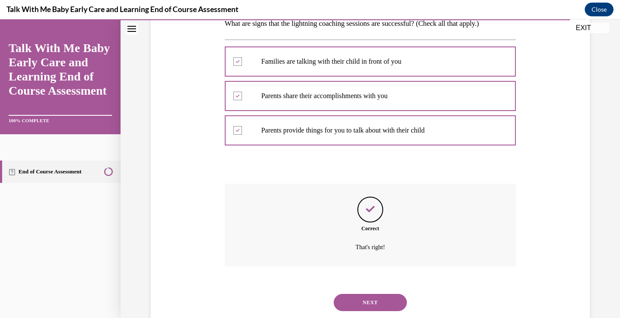
scroll to position [171, 0]
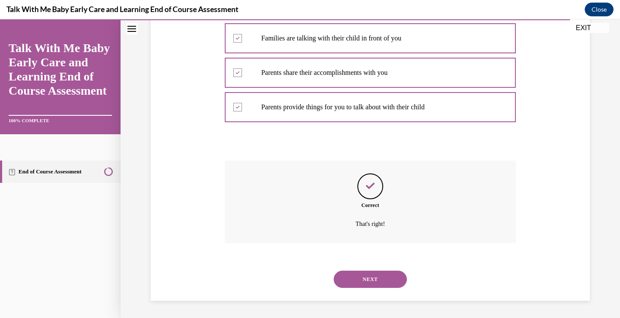
click at [372, 279] on button "NEXT" at bounding box center [370, 279] width 73 height 17
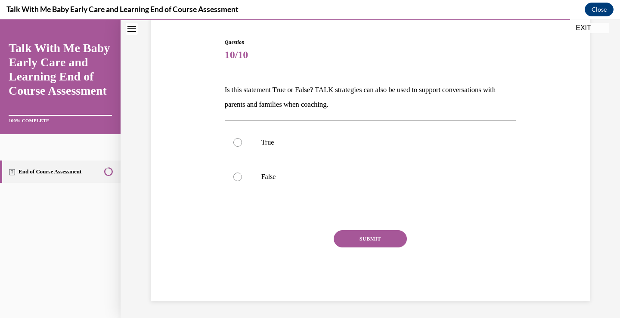
scroll to position [81, 0]
click at [253, 143] on label "True" at bounding box center [370, 142] width 291 height 34
click at [242, 143] on input "True" at bounding box center [237, 142] width 9 height 9
radio input "true"
click at [361, 235] on button "SUBMIT" at bounding box center [370, 238] width 73 height 17
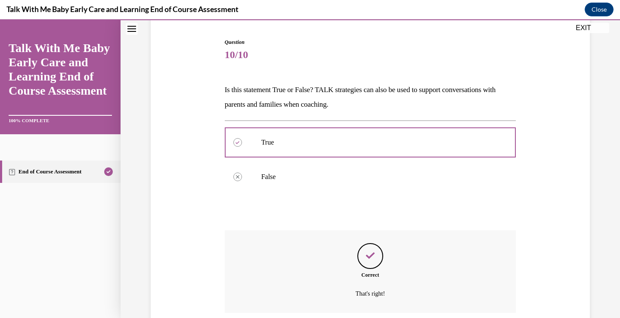
scroll to position [151, 0]
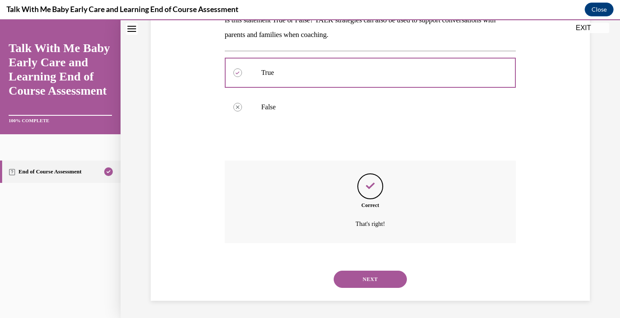
click at [367, 277] on button "NEXT" at bounding box center [370, 279] width 73 height 17
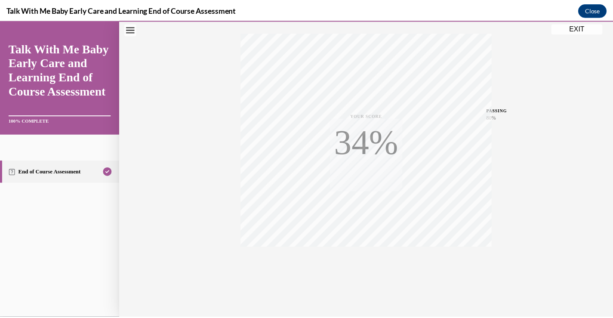
scroll to position [143, 0]
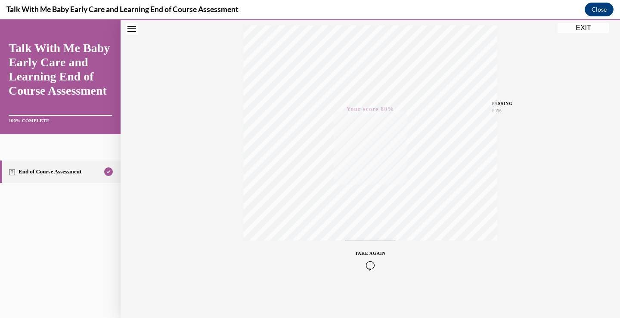
click at [586, 22] on div "EXIT Talk With Me Baby Early Care and Learning End of Course Assessment 100% CO…" at bounding box center [310, 168] width 620 height 299
click at [588, 28] on button "EXIT" at bounding box center [584, 28] width 52 height 10
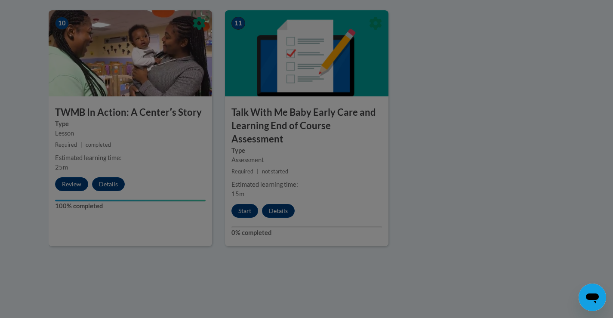
scroll to position [1033, 0]
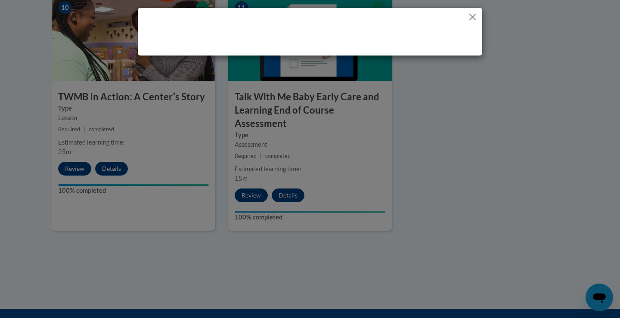
click at [451, 144] on div at bounding box center [310, 159] width 620 height 318
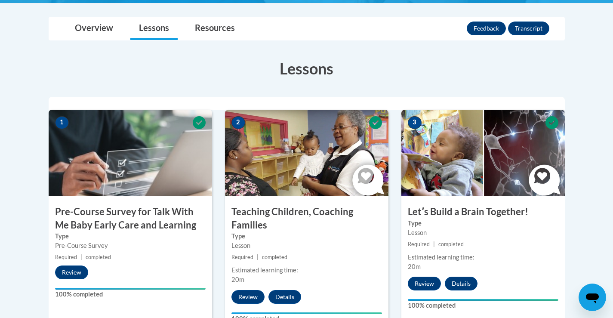
scroll to position [0, 0]
